Goal: Information Seeking & Learning: Find specific page/section

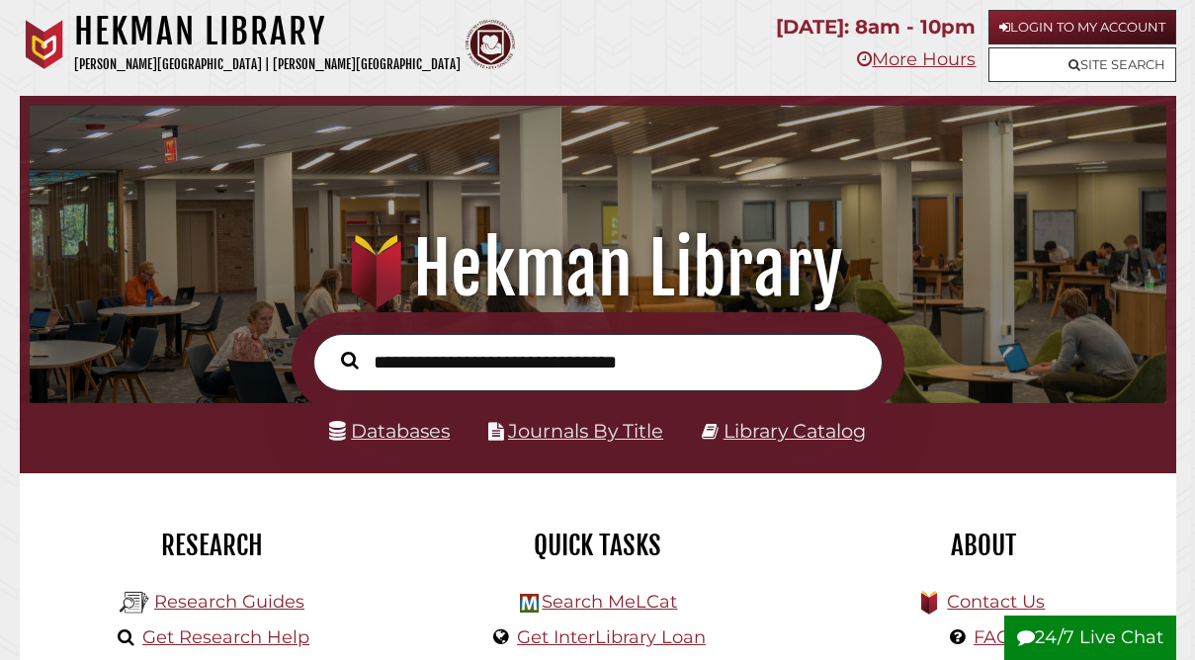
scroll to position [376, 1127]
type input "*****"
click at [331, 347] on button "Search" at bounding box center [350, 361] width 38 height 28
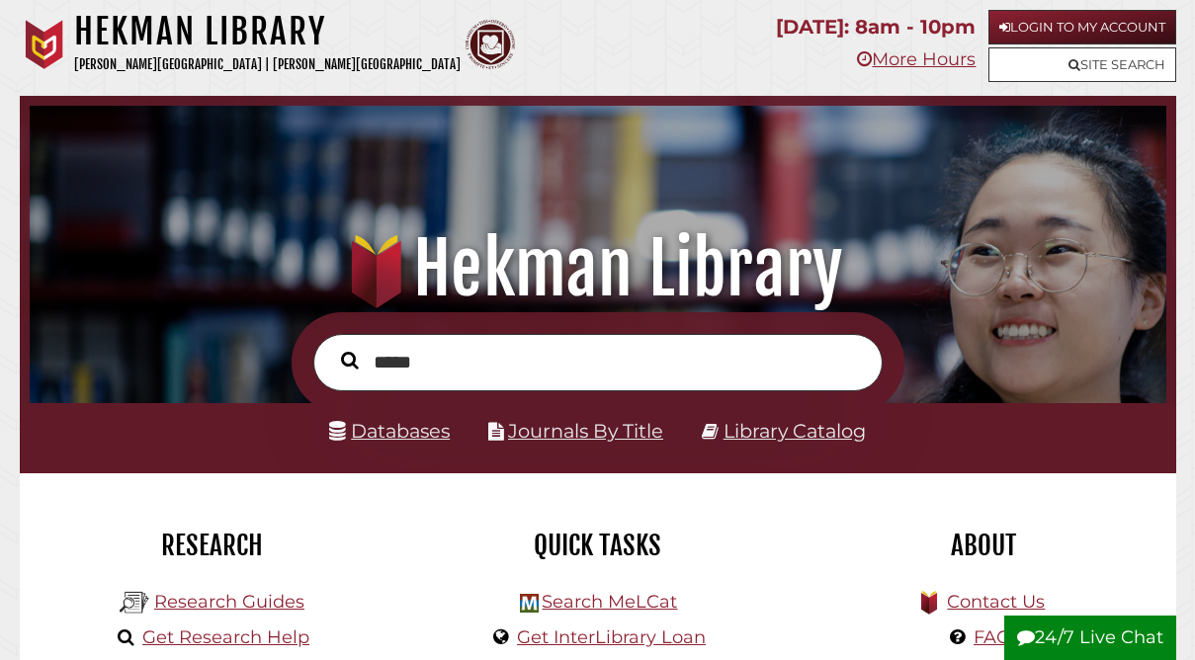
scroll to position [376, 1127]
click at [426, 431] on link "Databases" at bounding box center [389, 431] width 121 height 24
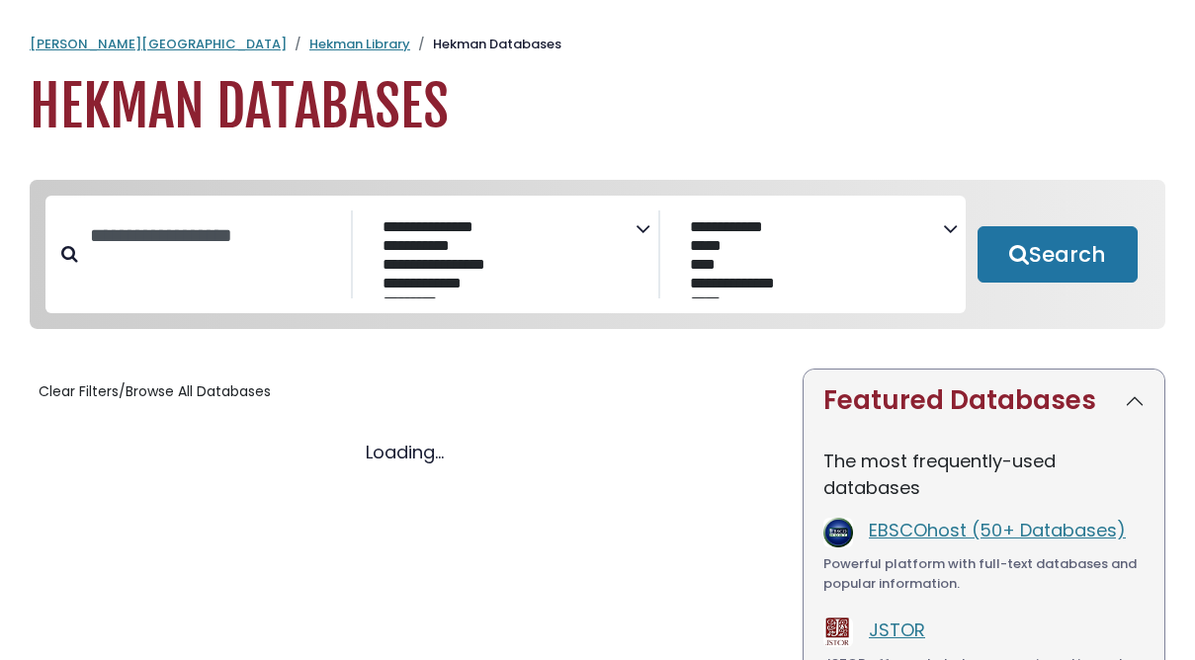
select select "Database Subject Filter"
select select "Database Vendors Filter"
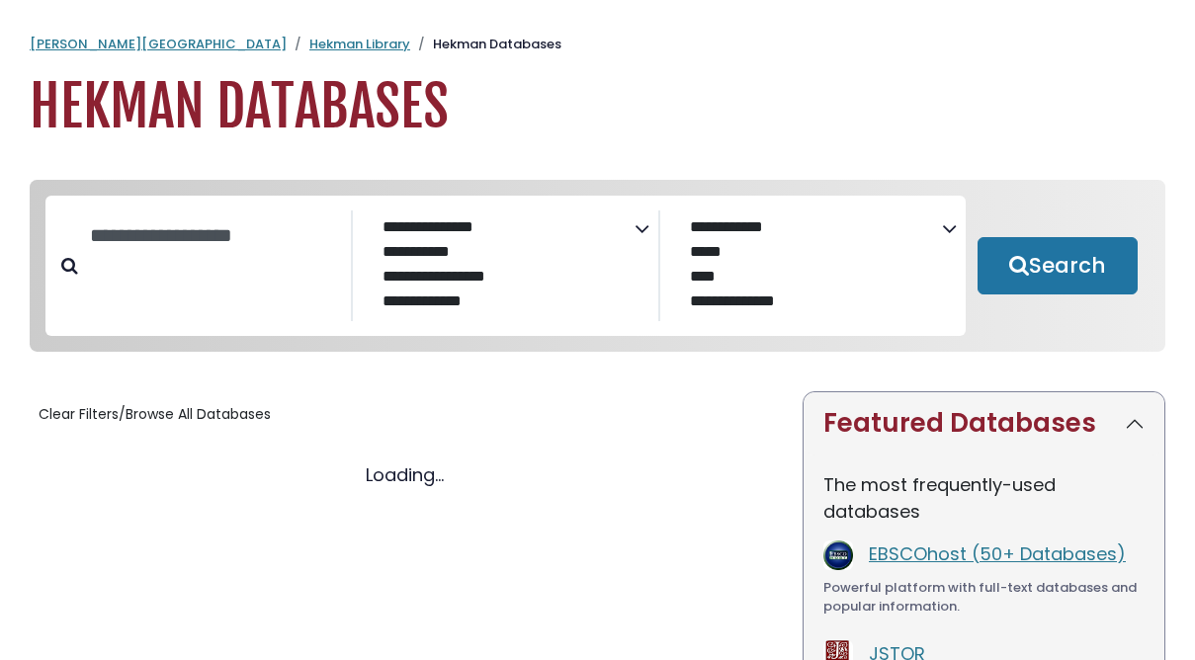
select select "Database Subject Filter"
select select "Database Vendors Filter"
select select "Database Subject Filter"
select select "Database Vendors Filter"
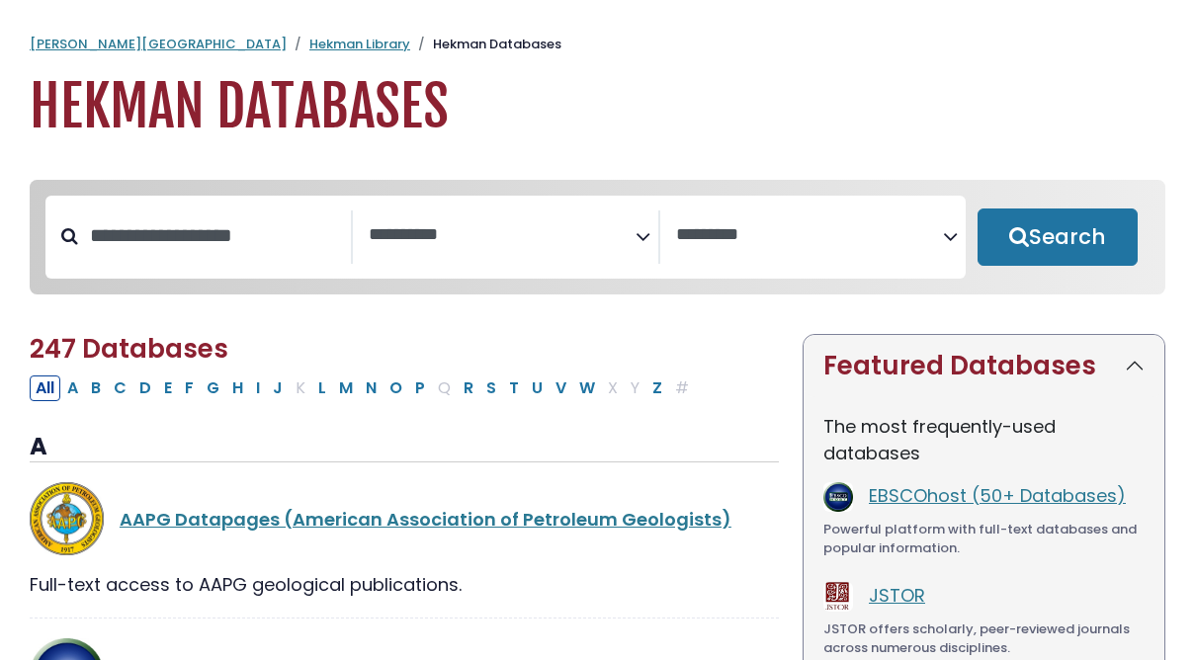
click at [464, 239] on textarea "Search" at bounding box center [502, 235] width 267 height 21
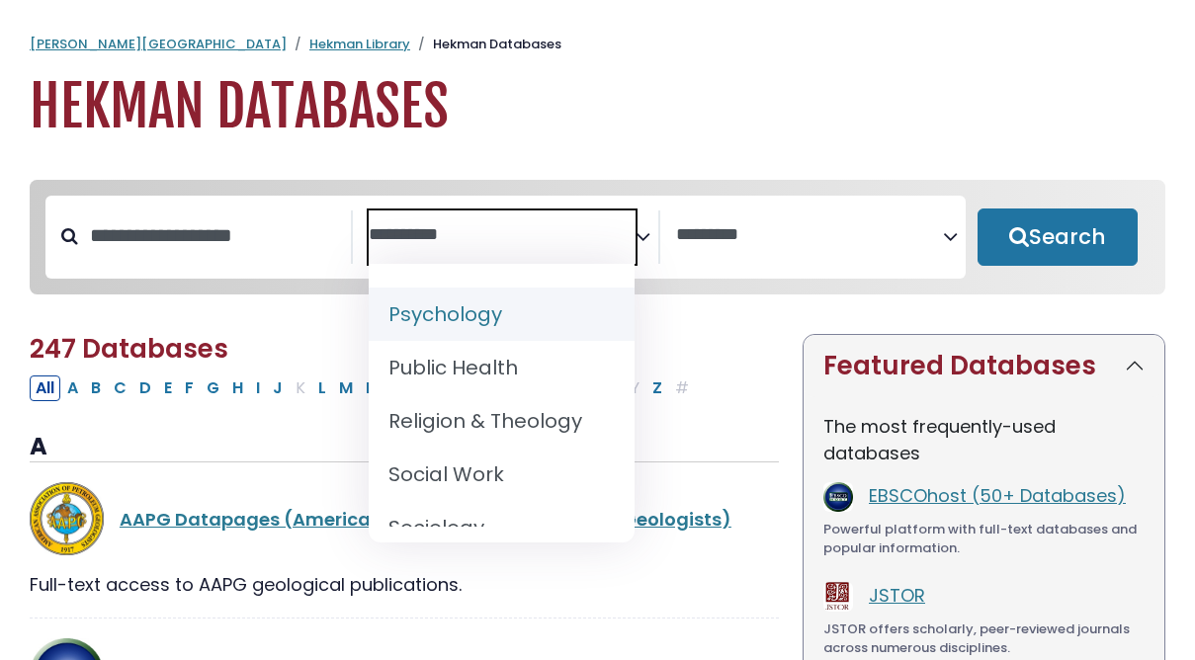
scroll to position [1925, 0]
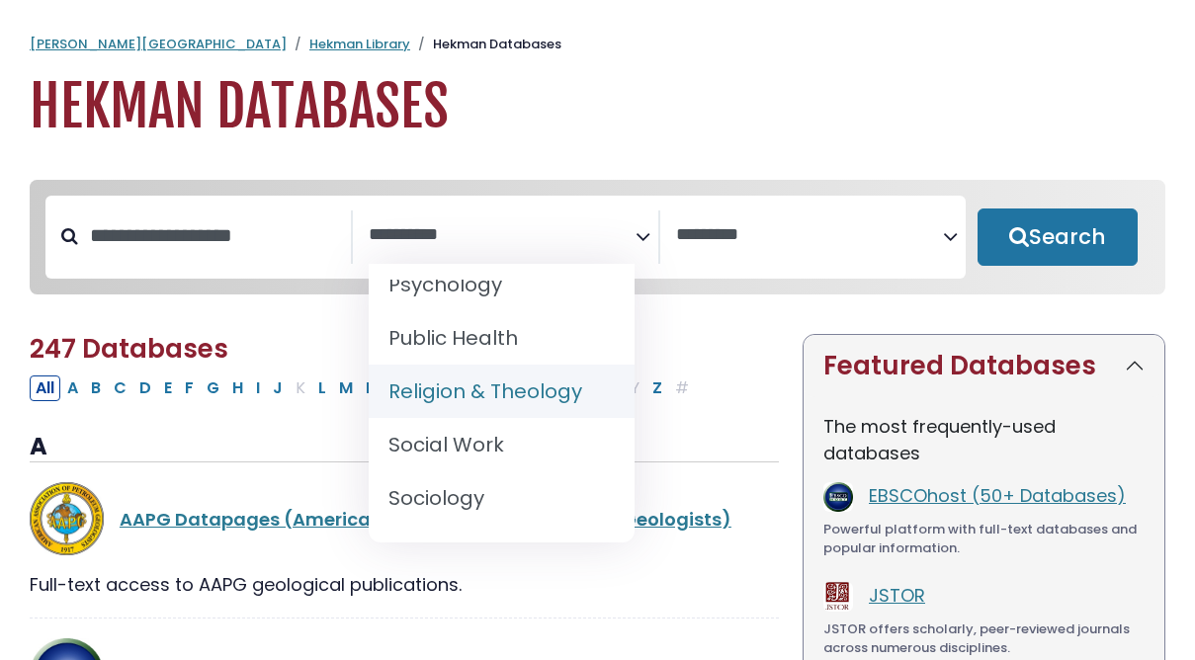
select select "*****"
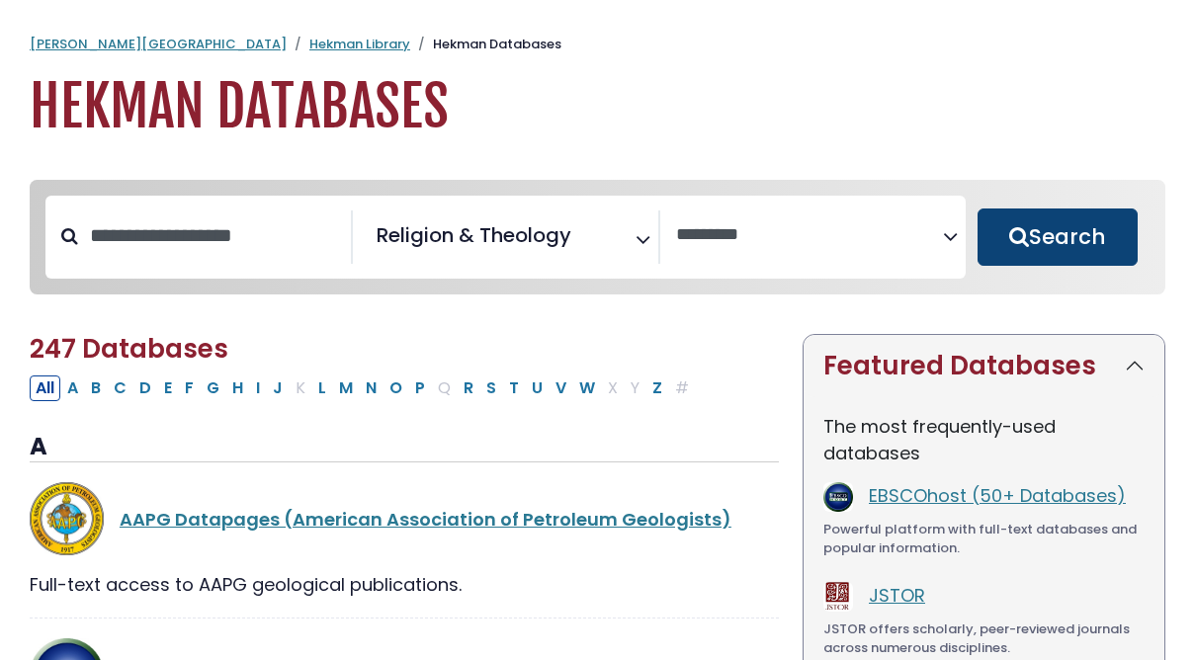
click at [1118, 235] on button "Search" at bounding box center [1057, 237] width 160 height 57
select select "Database Vendors Filter"
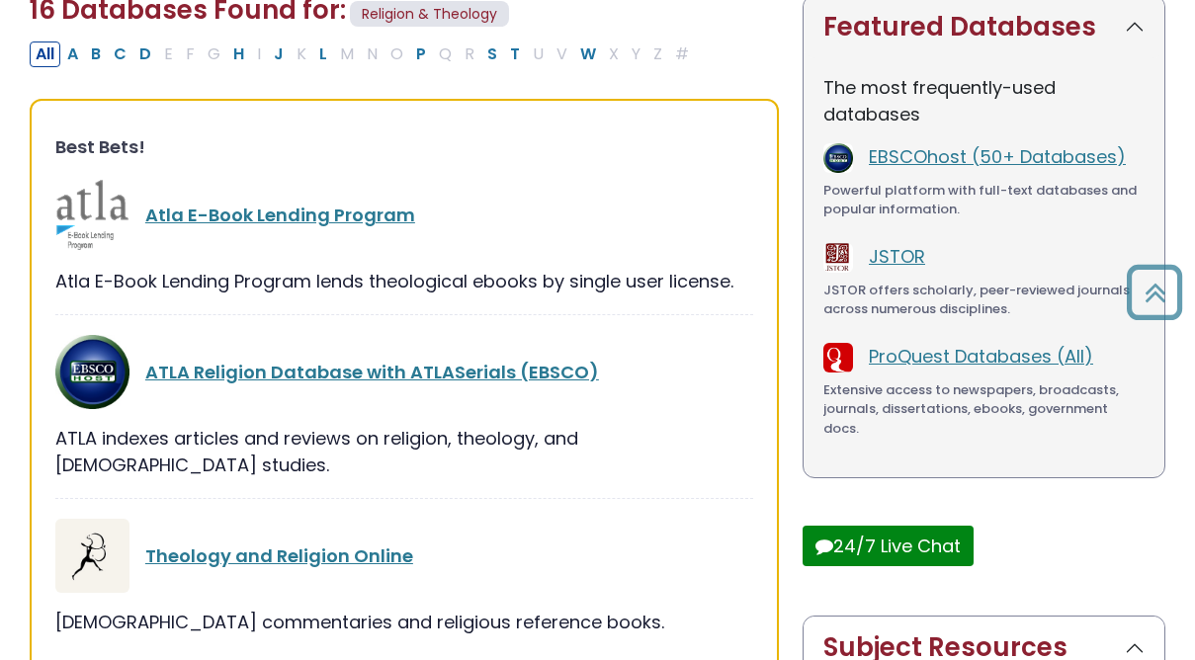
scroll to position [351, 0]
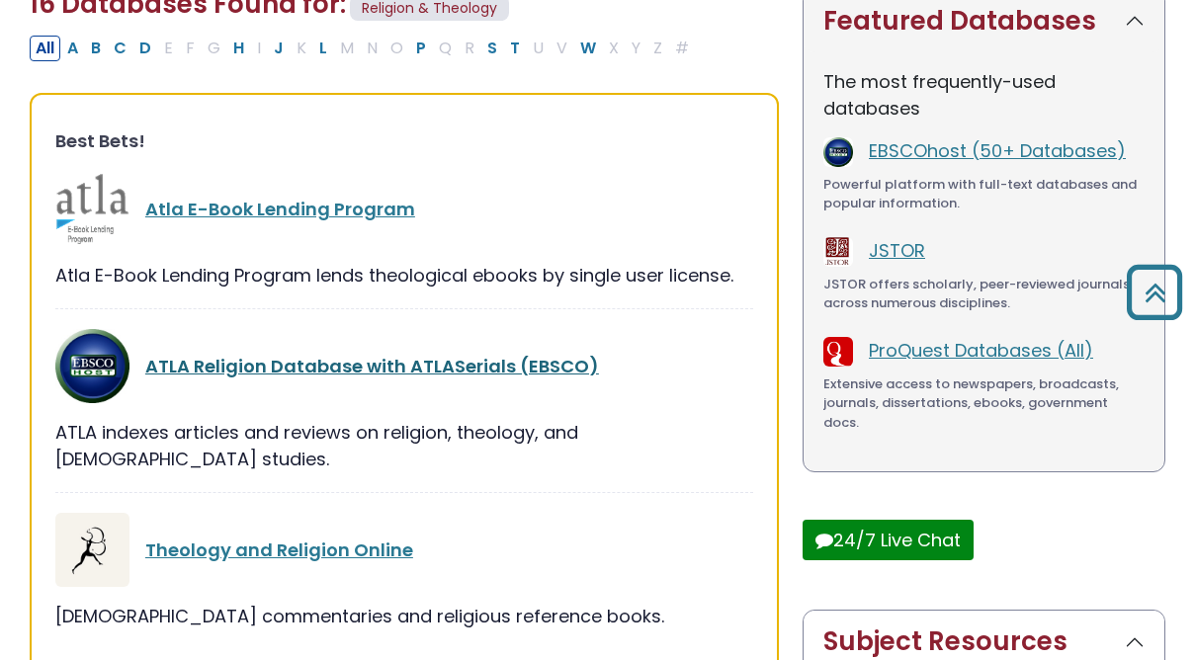
click at [503, 368] on link "ATLA Religion Database with ATLASerials (EBSCO)" at bounding box center [372, 366] width 454 height 25
